Goal: Task Accomplishment & Management: Use online tool/utility

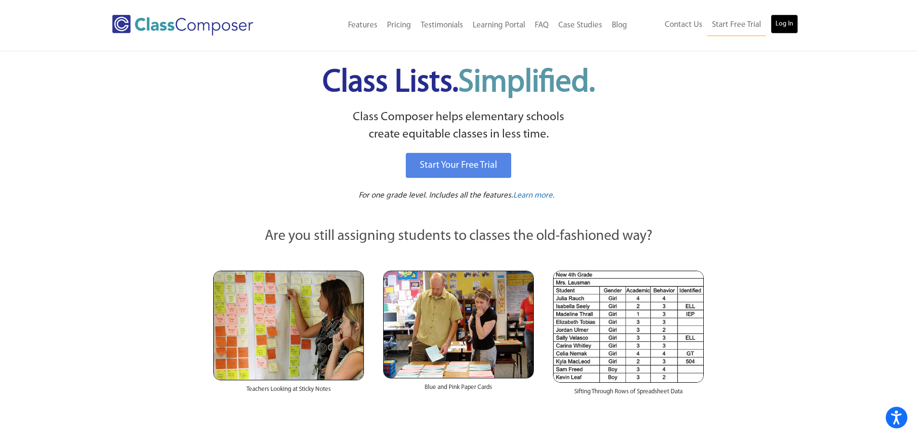
click at [781, 26] on link "Log In" at bounding box center [783, 23] width 27 height 19
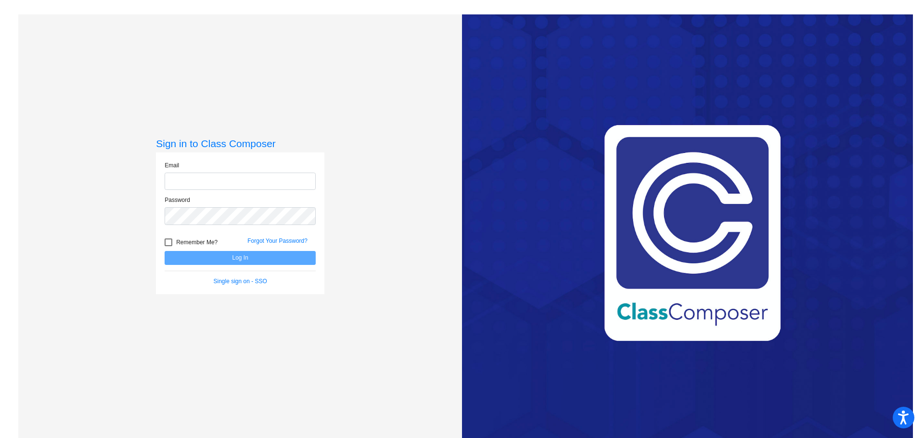
type input "marnberg@psdschools.org"
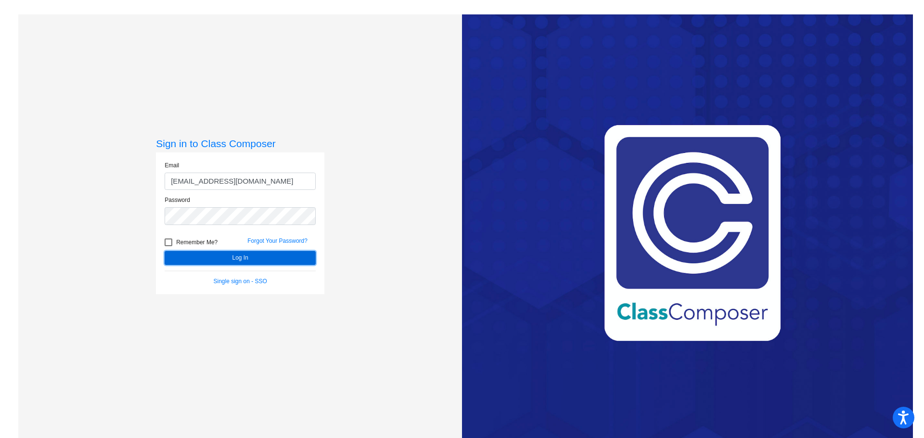
click at [247, 260] on button "Log In" at bounding box center [240, 258] width 151 height 14
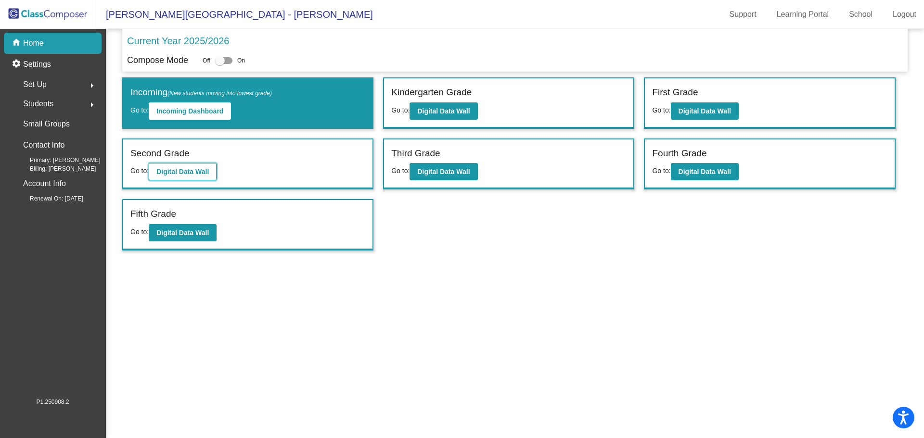
click at [190, 175] on b "Digital Data Wall" at bounding box center [182, 172] width 52 height 8
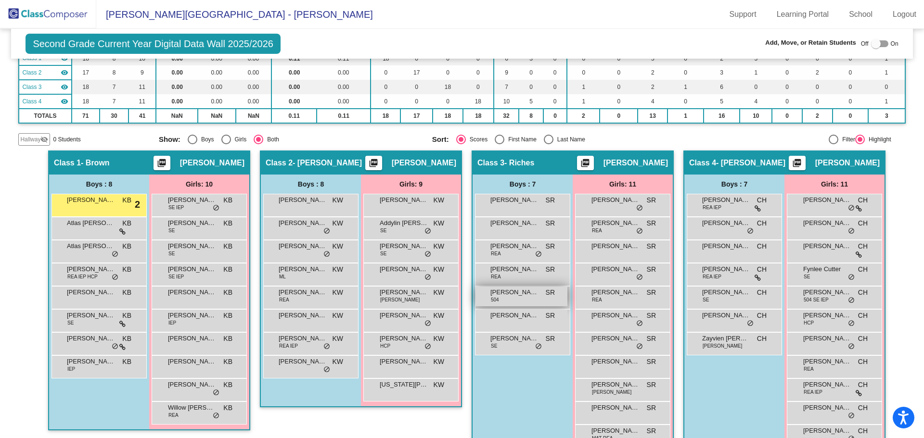
scroll to position [121, 0]
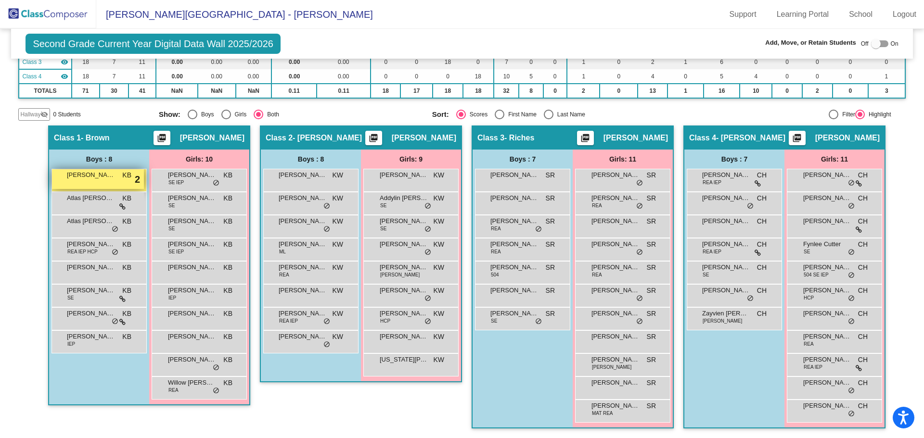
click at [78, 187] on div "Phoenix Estrada KB lock do_not_disturb_alt 2" at bounding box center [98, 179] width 92 height 20
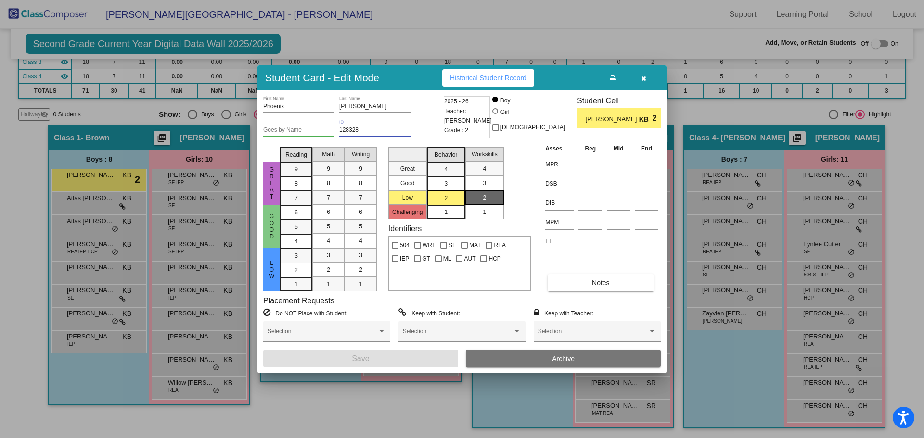
click at [377, 128] on input "128328" at bounding box center [374, 130] width 71 height 7
type input "121374"
click at [354, 361] on span "Save" at bounding box center [360, 359] width 17 height 8
